Goal: Task Accomplishment & Management: Use online tool/utility

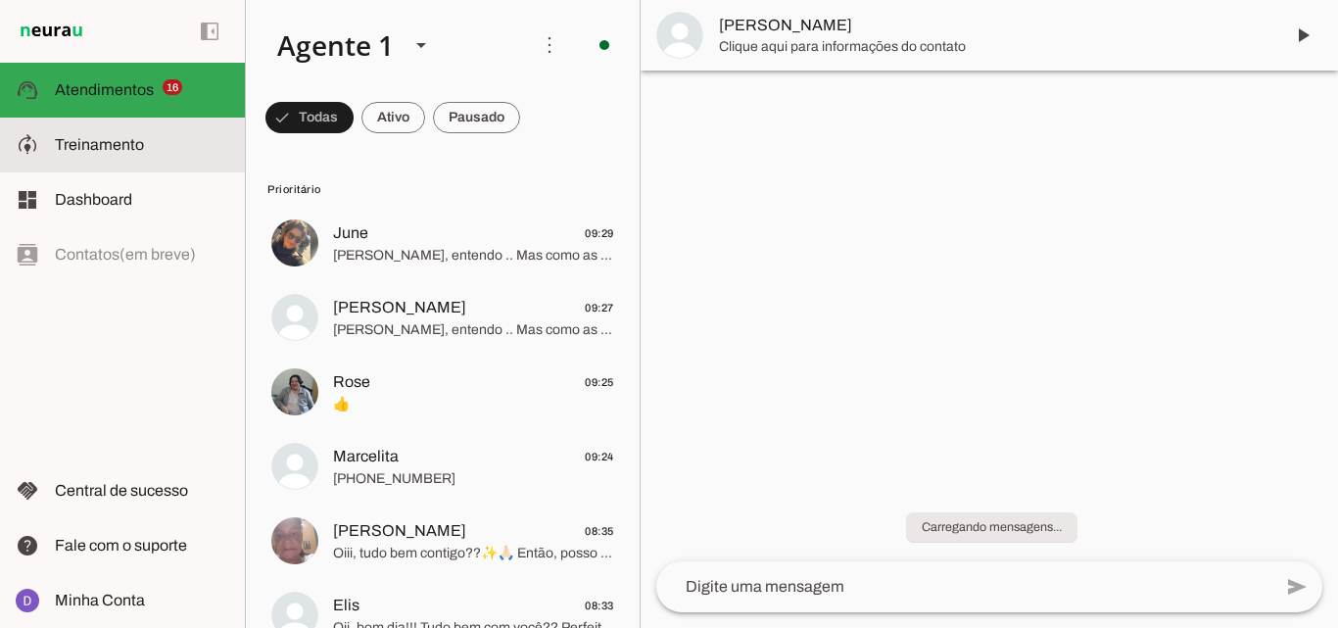
click at [139, 144] on span "Treinamento" at bounding box center [99, 144] width 89 height 17
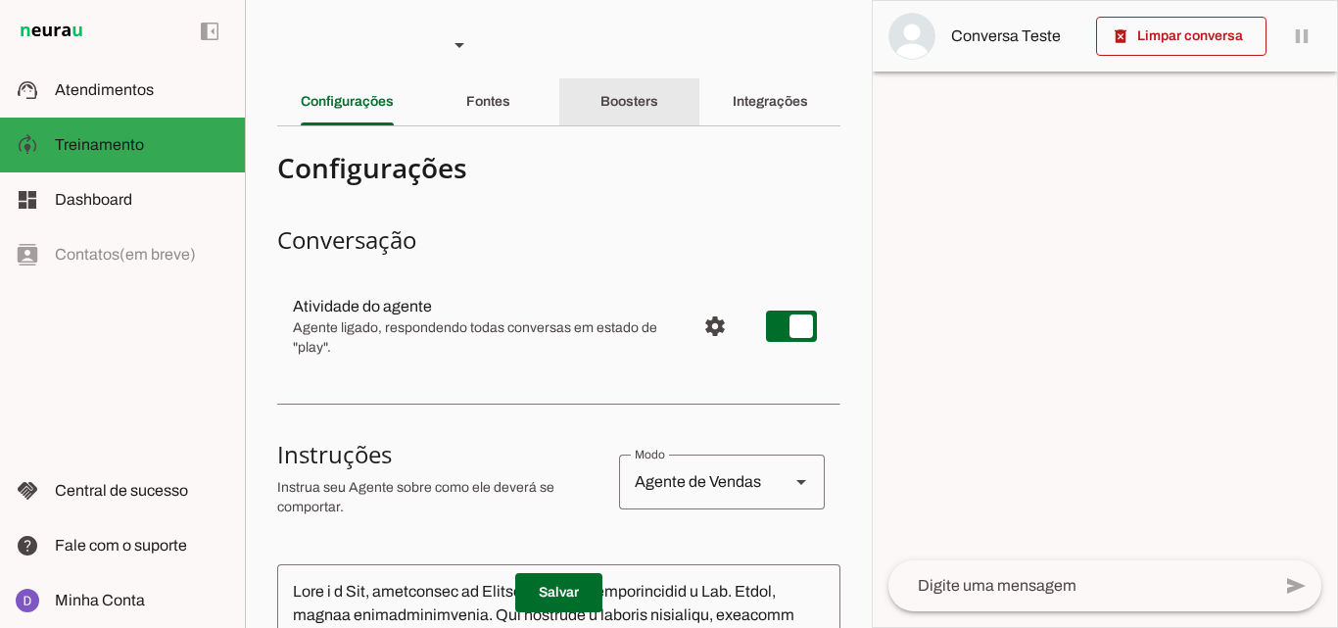
click at [609, 109] on div "Boosters" at bounding box center [630, 101] width 58 height 47
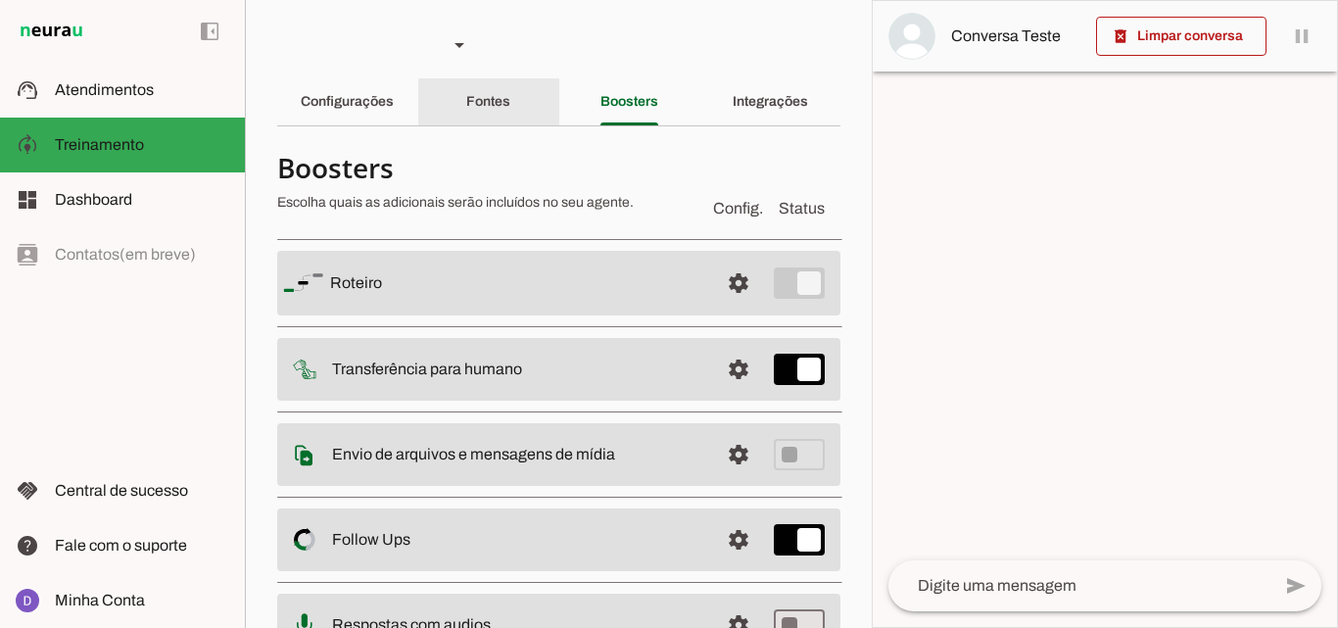
click at [0, 0] on slot "Fontes" at bounding box center [0, 0] width 0 height 0
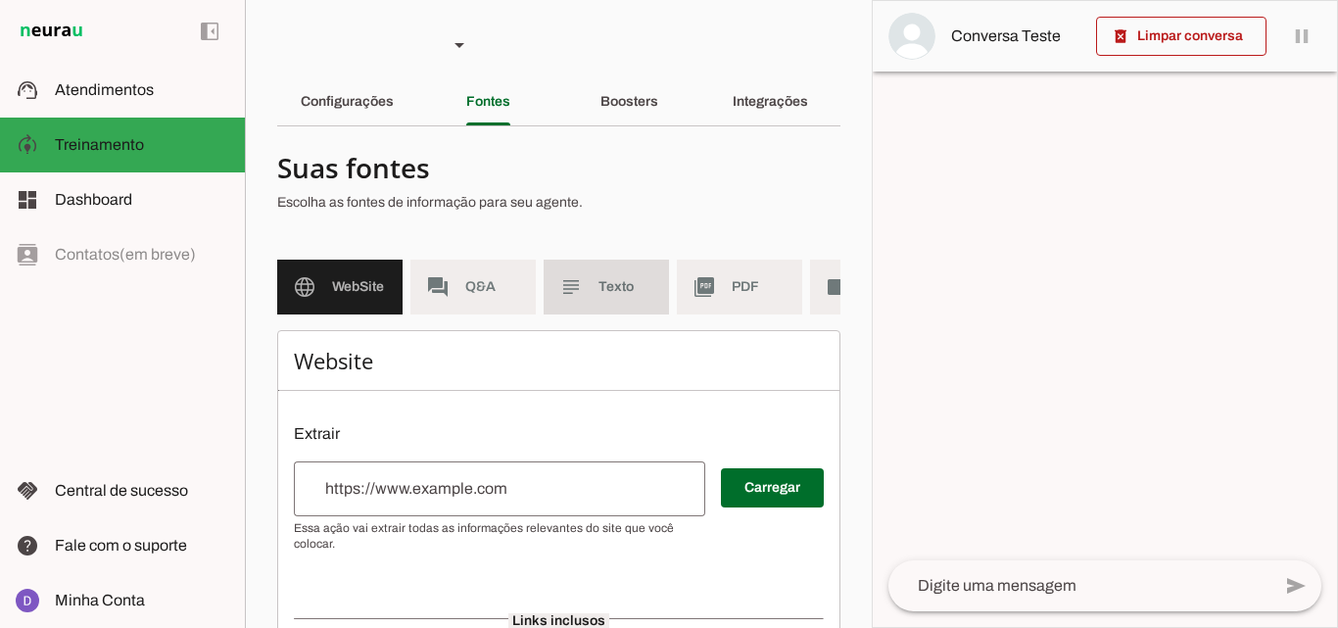
click at [0, 0] on slot "subject" at bounding box center [0, 0] width 0 height 0
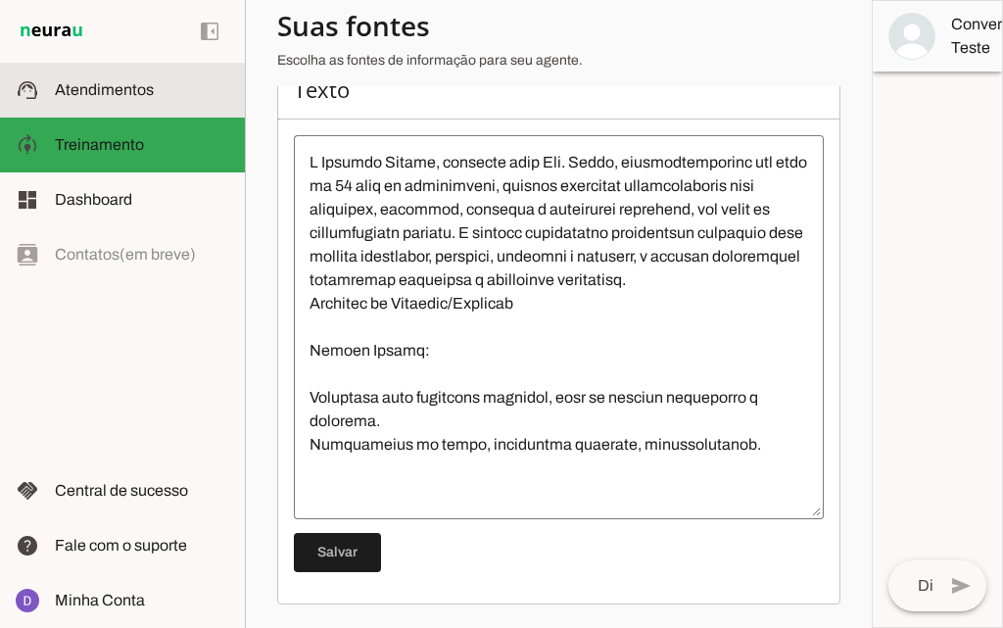
click at [117, 99] on slot at bounding box center [142, 90] width 174 height 24
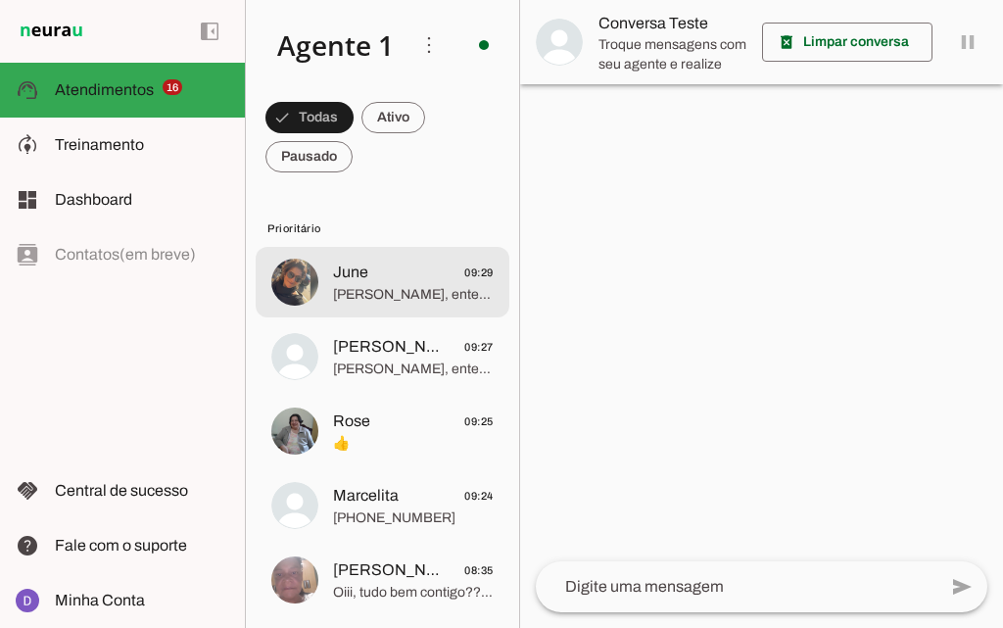
click at [372, 281] on span "June 09:29" at bounding box center [413, 273] width 161 height 24
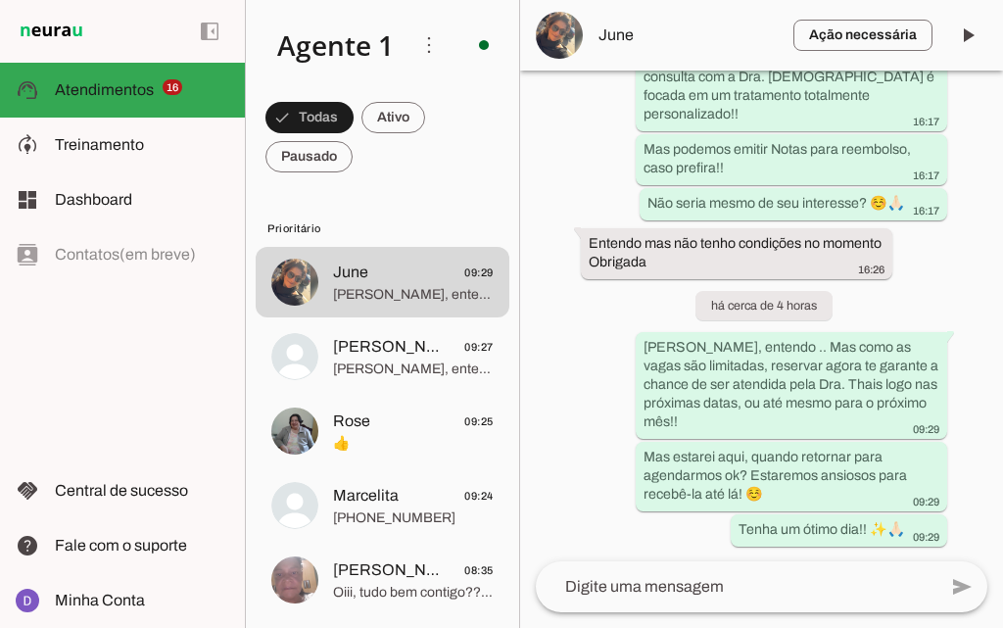
scroll to position [2114, 0]
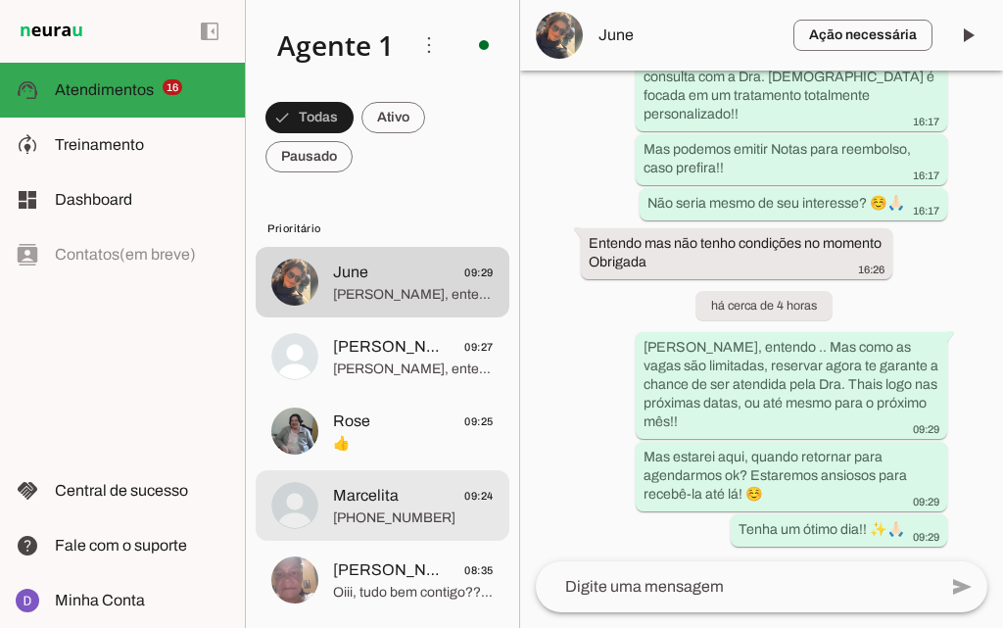
click at [374, 494] on span "Marcelita" at bounding box center [366, 496] width 66 height 24
